Goal: Information Seeking & Learning: Check status

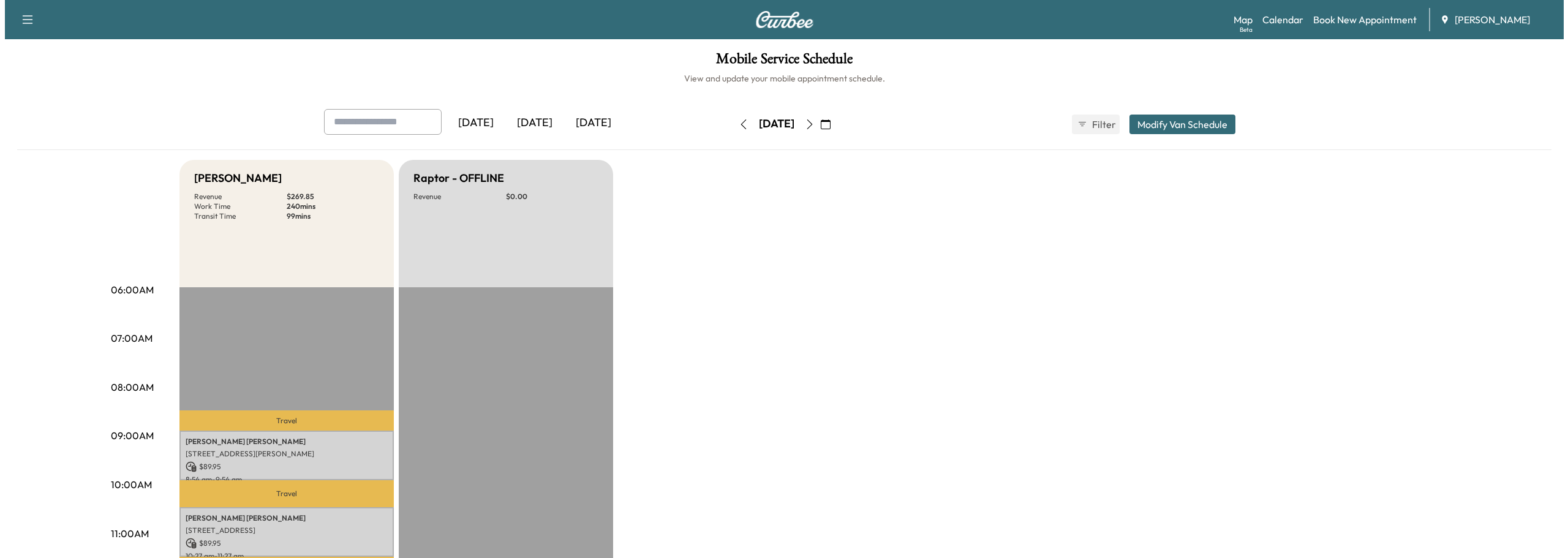
scroll to position [184, 0]
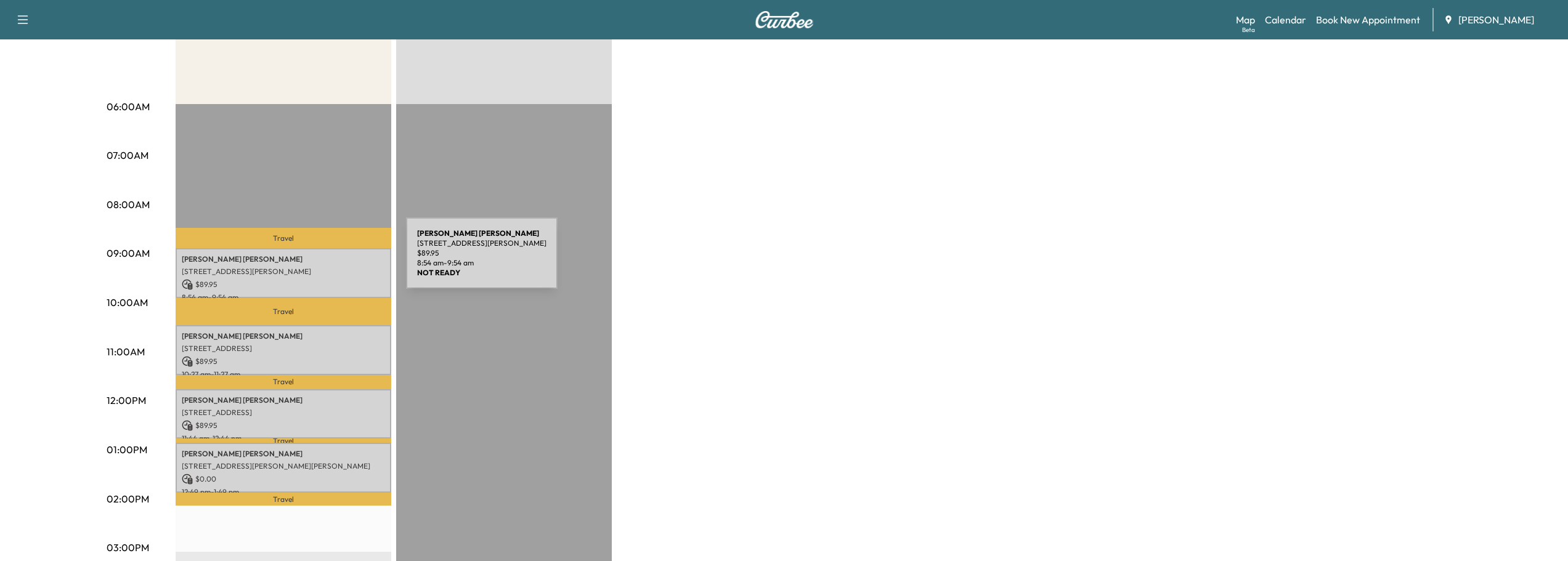
click at [314, 260] on p "[PERSON_NAME]" at bounding box center [284, 259] width 203 height 10
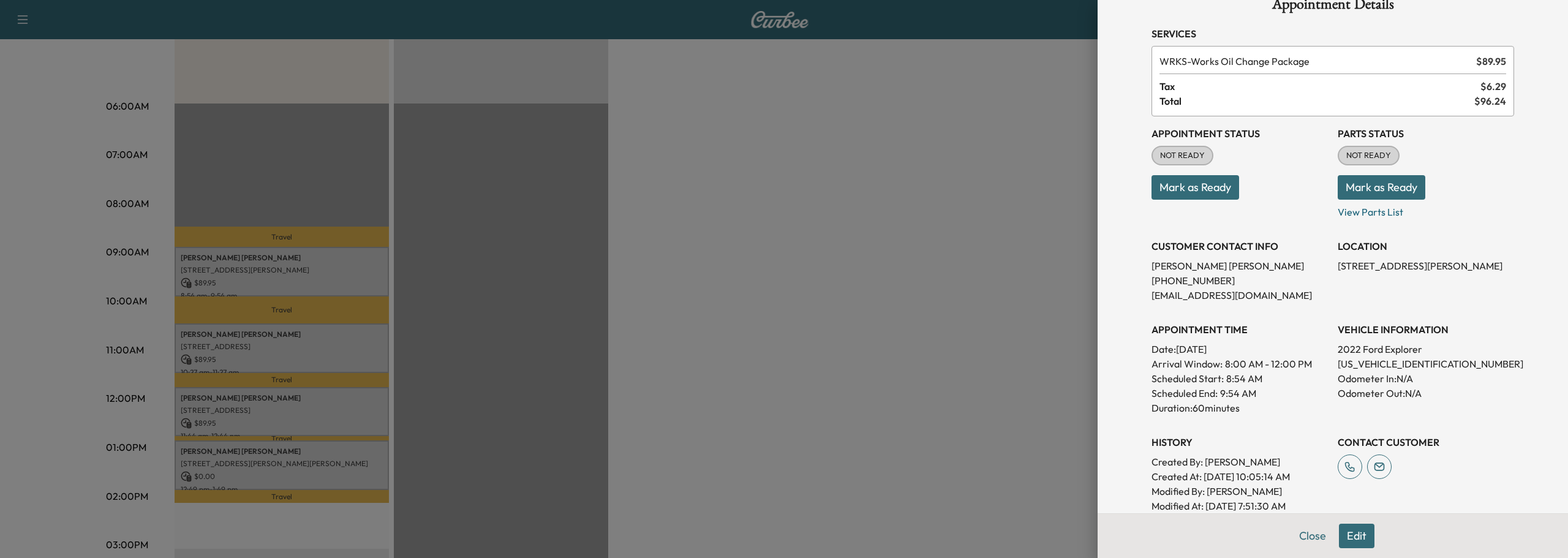
scroll to position [0, 0]
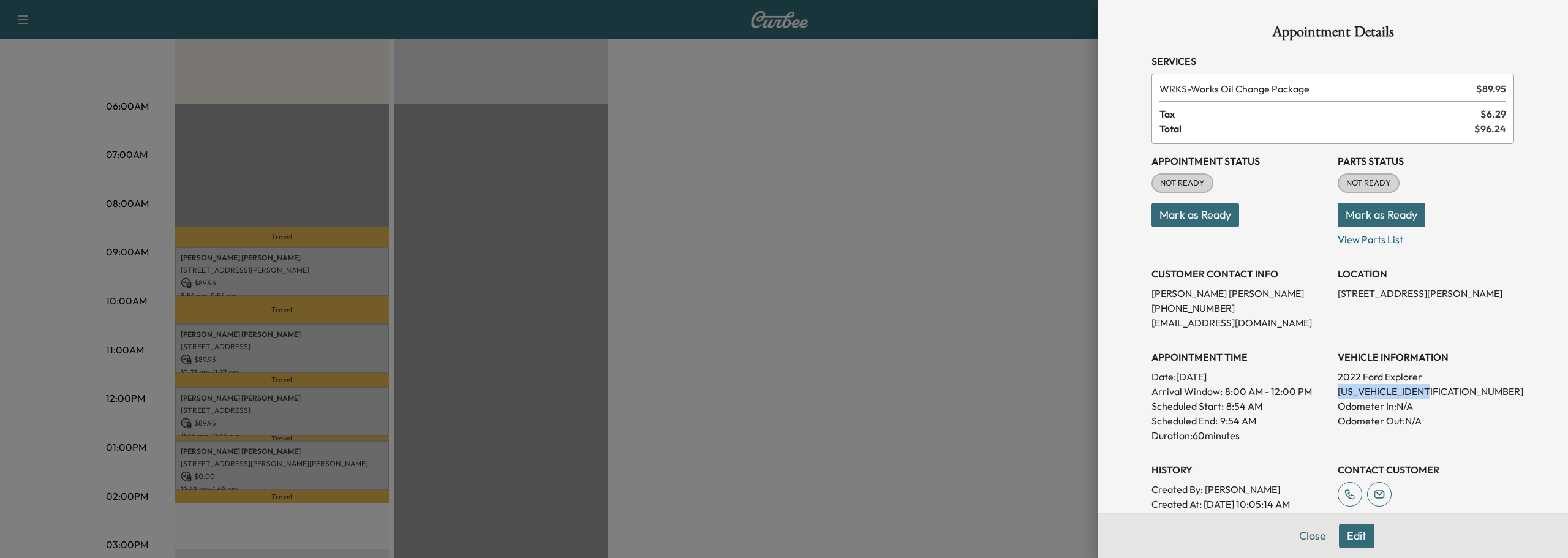
drag, startPoint x: 1328, startPoint y: 390, endPoint x: 1443, endPoint y: 392, distance: 115.0
click at [1443, 392] on div "Appointment Status NOT READY Mark as Ready Parts Status NOT READY Mark as Ready…" at bounding box center [1332, 343] width 363 height 397
copy p "[US_VEHICLE_IDENTIFICATION_NUMBER]"
click at [1299, 536] on button "Close" at bounding box center [1312, 536] width 43 height 24
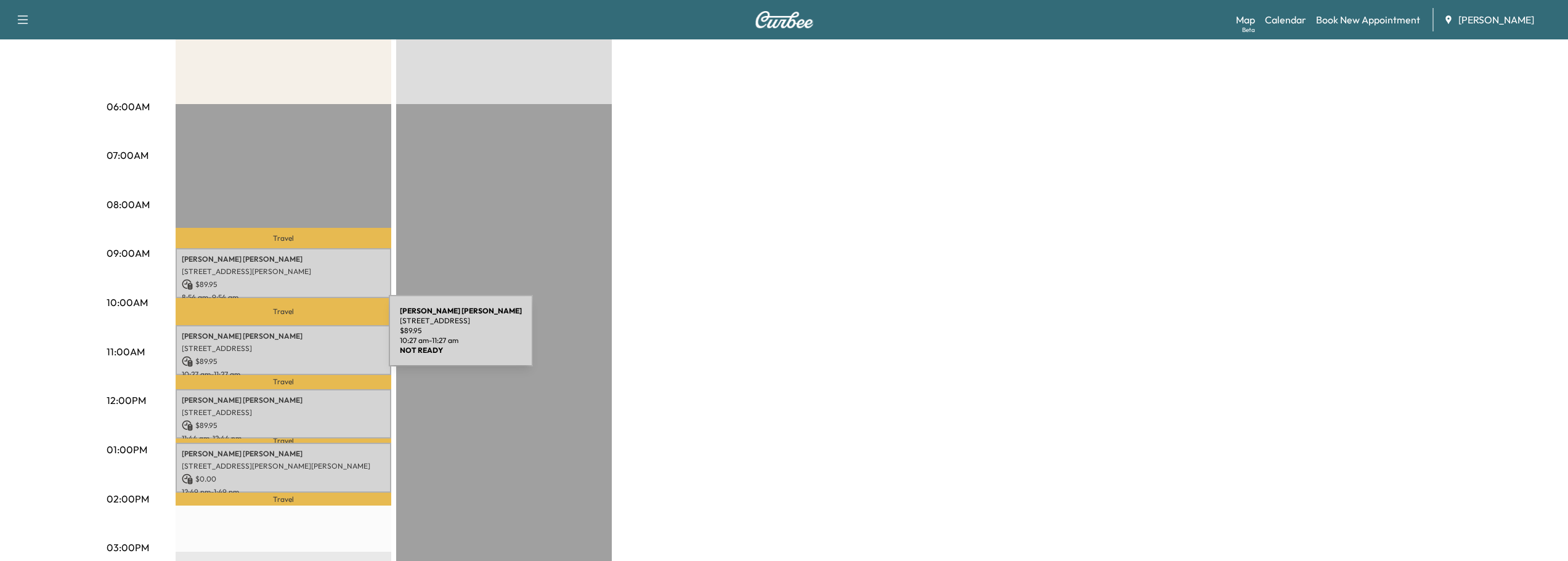
click at [296, 338] on p "[PERSON_NAME]" at bounding box center [284, 336] width 203 height 10
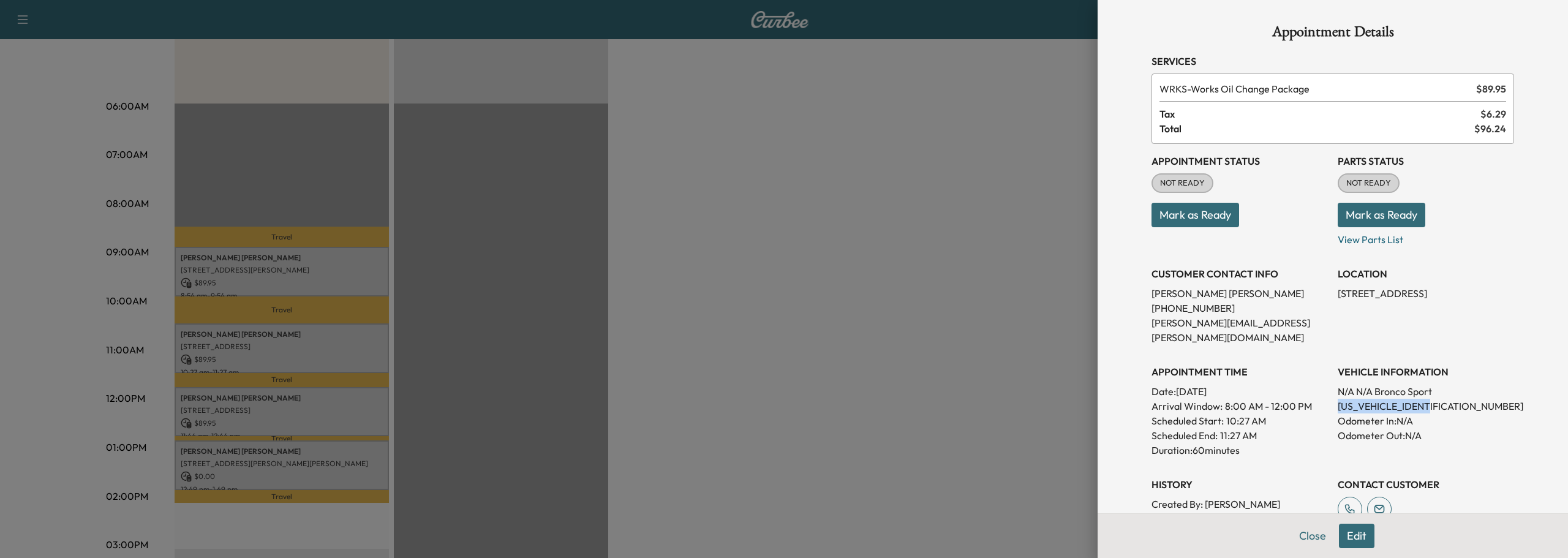
drag, startPoint x: 1330, startPoint y: 393, endPoint x: 1433, endPoint y: 388, distance: 103.1
click at [1433, 399] on p "[US_VEHICLE_IDENTIFICATION_NUMBER]" at bounding box center [1425, 407] width 176 height 15
copy p "[US_VEHICLE_IDENTIFICATION_NUMBER]"
click at [1305, 537] on button "Close" at bounding box center [1312, 536] width 43 height 24
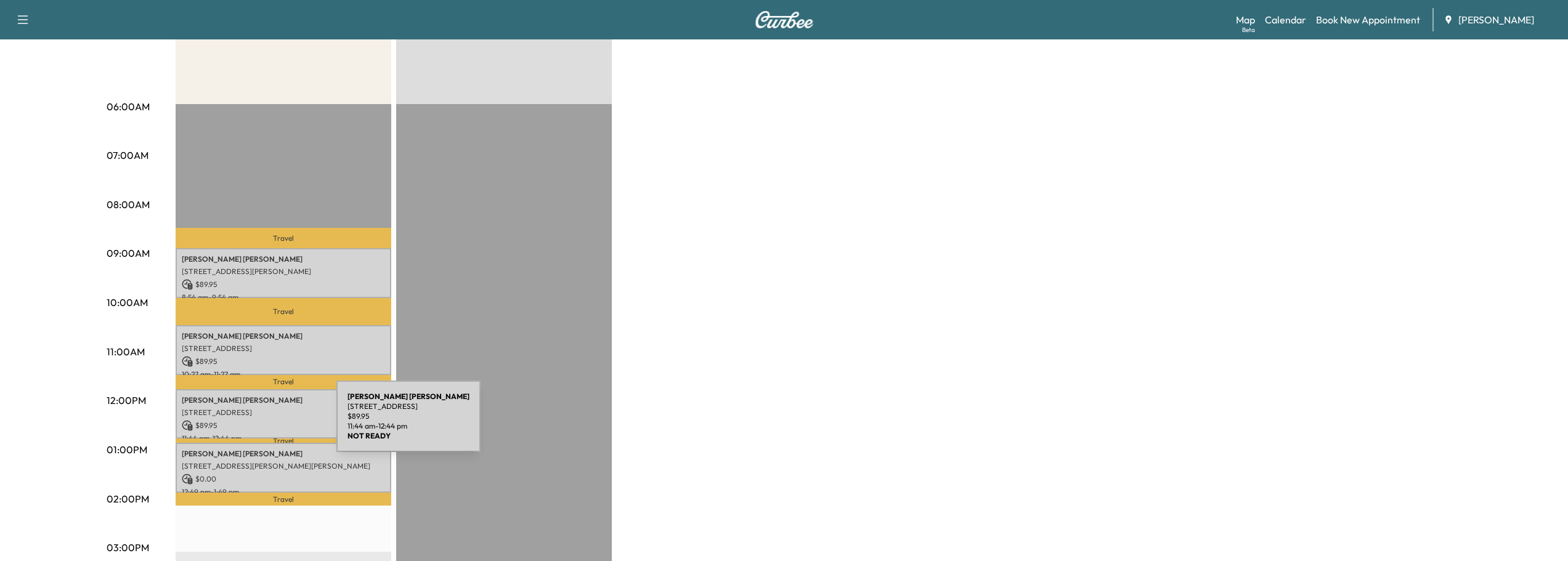
click at [273, 424] on p "$ 89.95" at bounding box center [284, 426] width 203 height 11
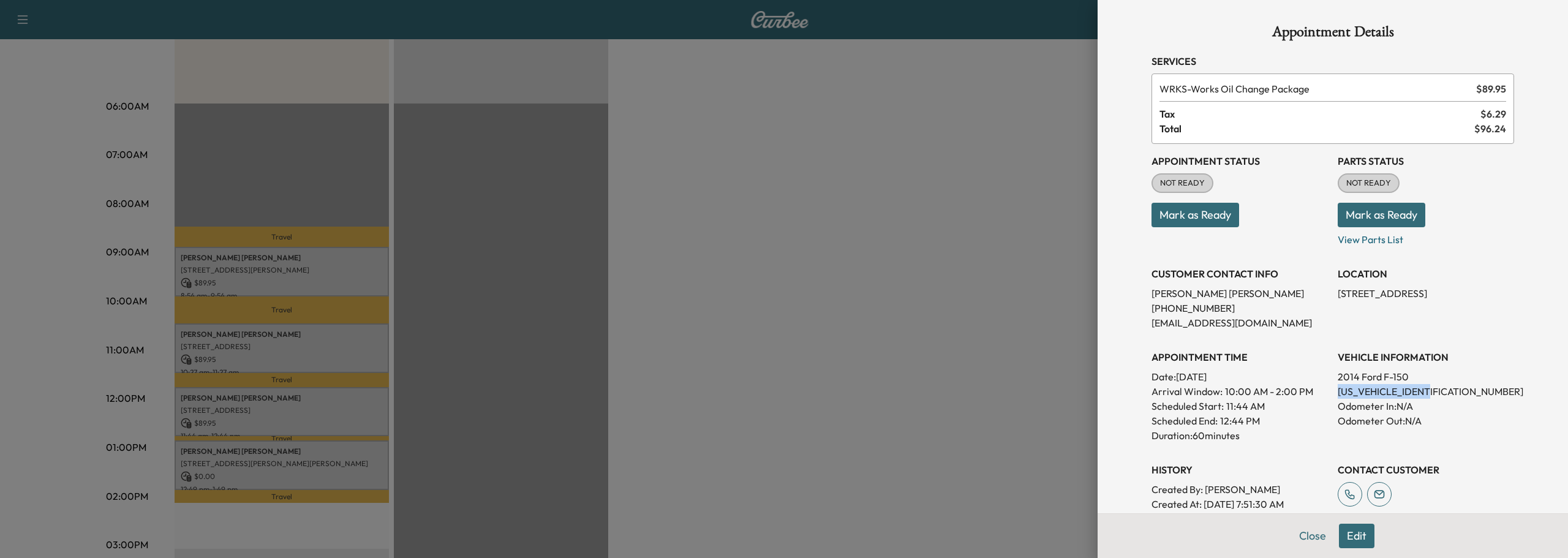
drag, startPoint x: 1329, startPoint y: 392, endPoint x: 1410, endPoint y: 392, distance: 81.0
click at [1431, 393] on p "[US_VEHICLE_IDENTIFICATION_NUMBER]" at bounding box center [1425, 392] width 176 height 15
copy p "[US_VEHICLE_IDENTIFICATION_NUMBER]"
drag, startPoint x: 822, startPoint y: 399, endPoint x: 795, endPoint y: 394, distance: 27.5
click at [823, 396] on div at bounding box center [784, 279] width 1568 height 558
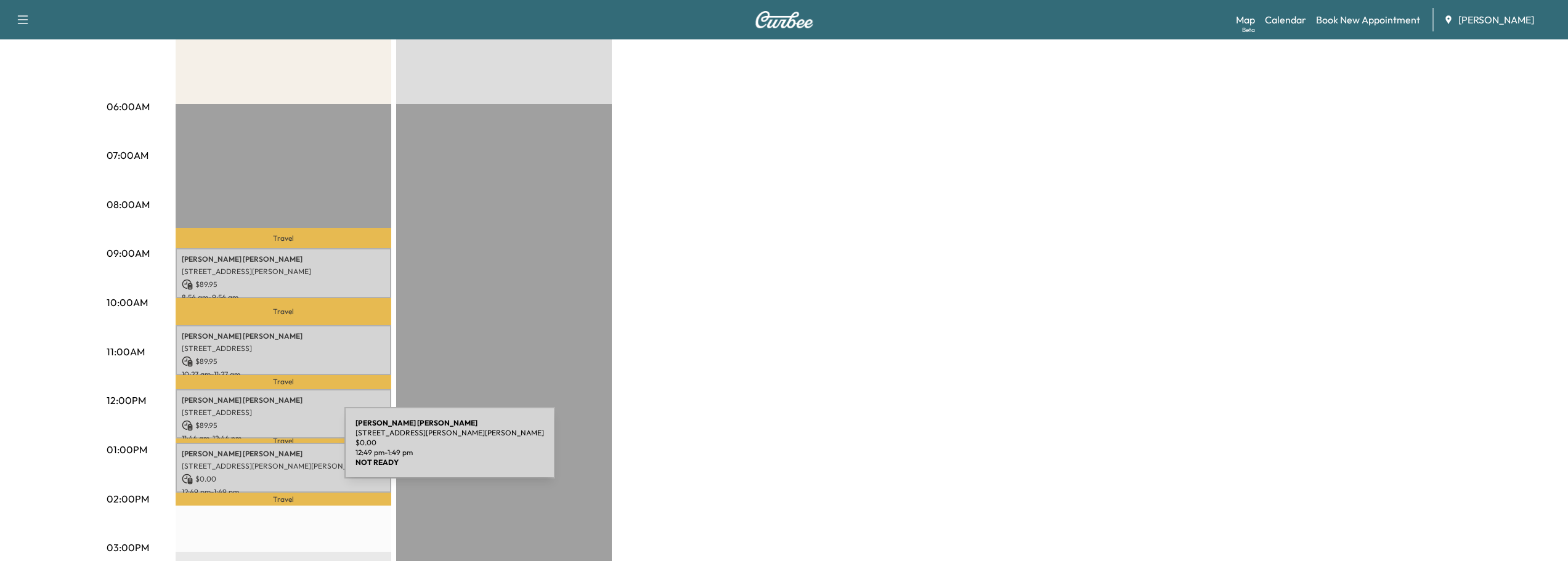
click at [252, 450] on p "[PERSON_NAME]" at bounding box center [284, 454] width 203 height 10
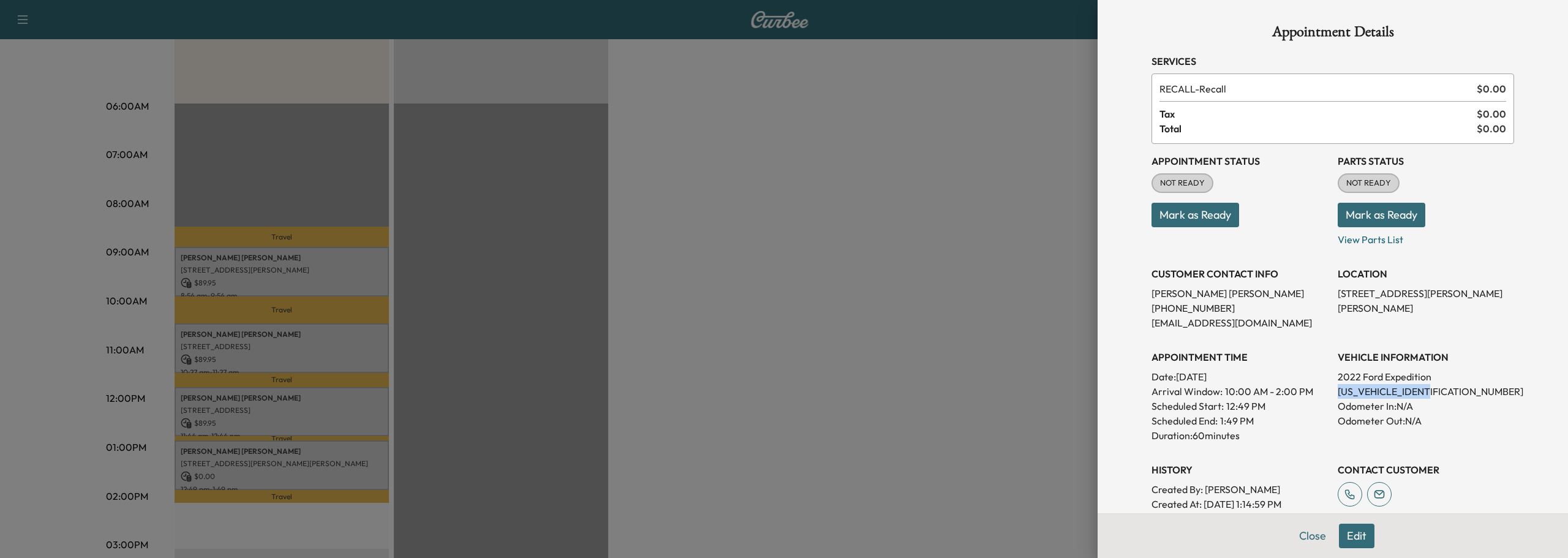
drag, startPoint x: 1329, startPoint y: 392, endPoint x: 1433, endPoint y: 389, distance: 104.0
click at [1433, 389] on p "[US_VEHICLE_IDENTIFICATION_NUMBER]" at bounding box center [1425, 392] width 176 height 15
copy p "[US_VEHICLE_IDENTIFICATION_NUMBER]"
click at [1302, 543] on button "Close" at bounding box center [1312, 536] width 43 height 24
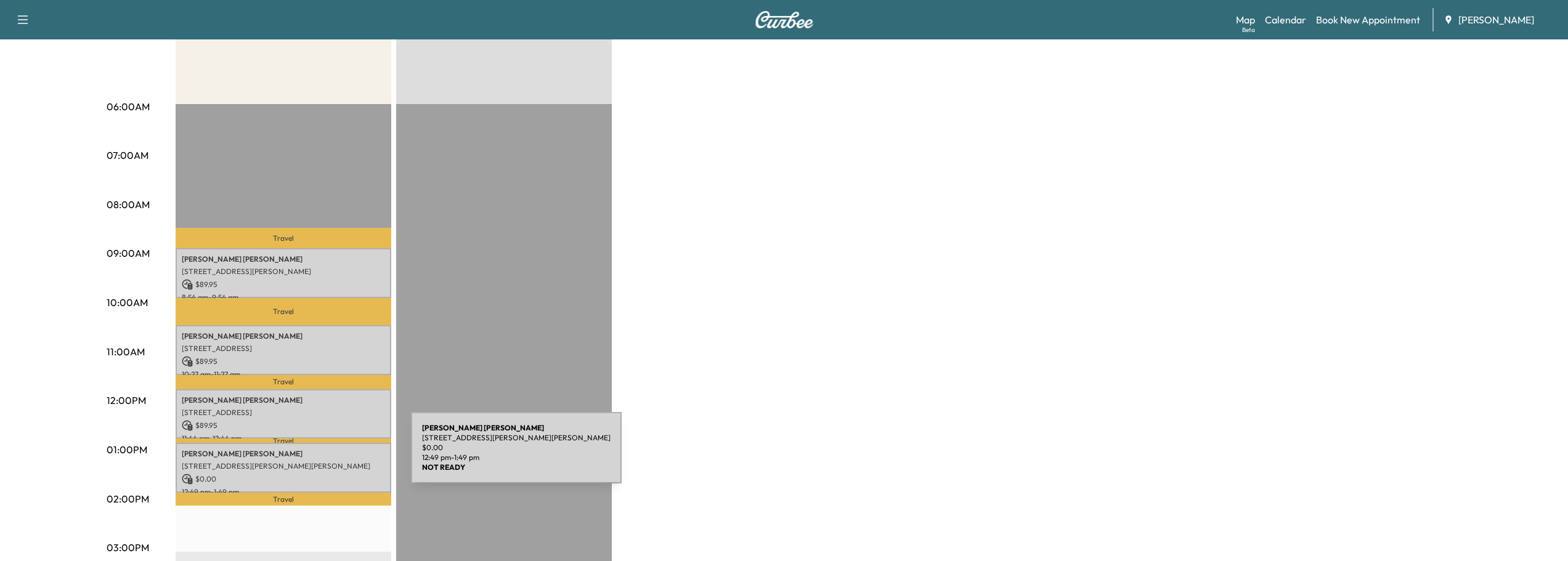
click at [318, 456] on div "[PERSON_NAME] [STREET_ADDRESS][PERSON_NAME][PERSON_NAME] $ 0.00 12:49 pm - 1:49…" at bounding box center [283, 468] width 216 height 49
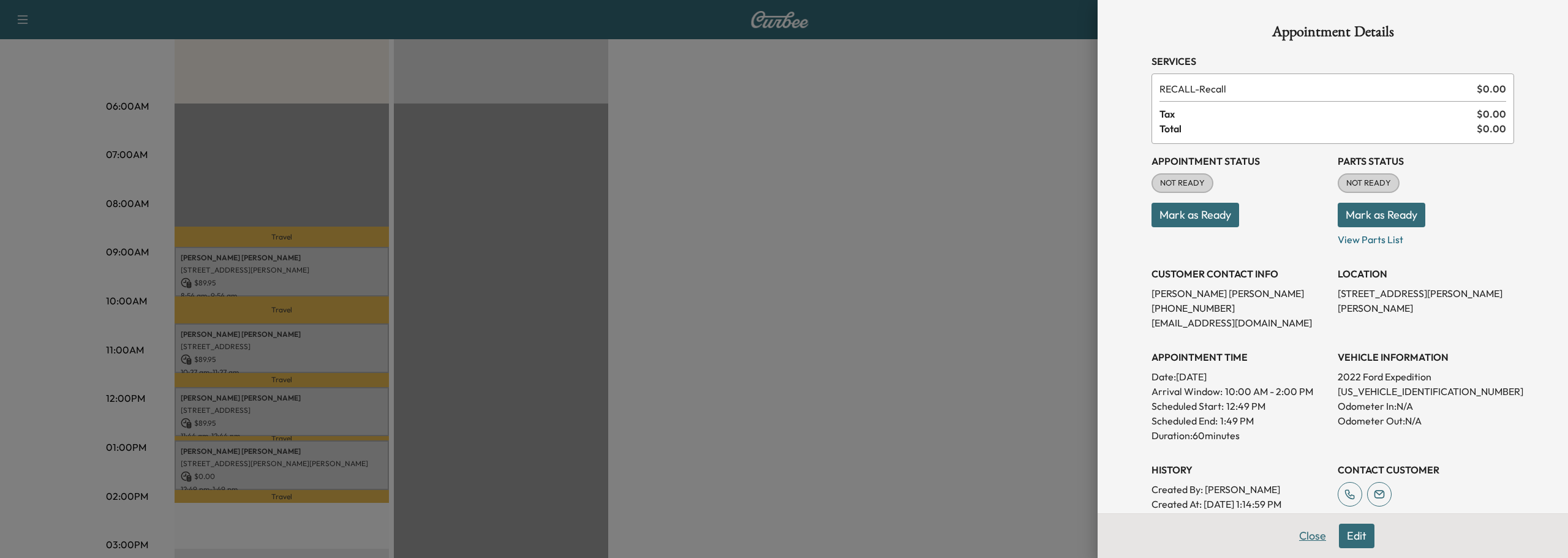
click at [1310, 531] on button "Close" at bounding box center [1312, 536] width 43 height 24
